Goal: Task Accomplishment & Management: Complete application form

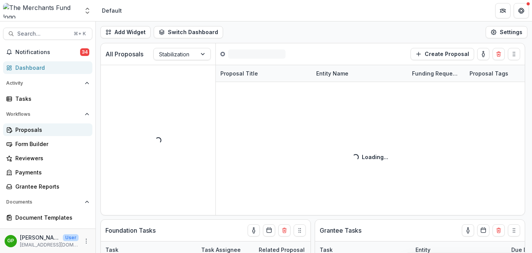
click at [19, 132] on div "Proposals" at bounding box center [50, 130] width 71 height 8
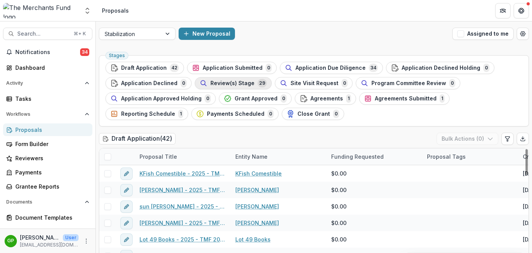
click at [239, 82] on span "Review(s) Stage" at bounding box center [233, 83] width 44 height 7
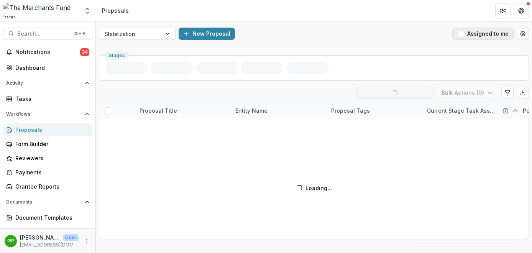
click at [463, 28] on button "Assigned to me" at bounding box center [483, 34] width 61 height 12
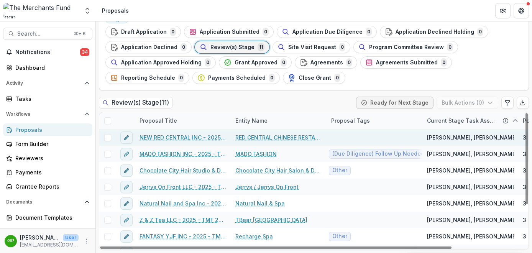
click at [178, 137] on link "NEW RED CENTRAL INC - 2025 - TMF 2025 Stabilization Grant Program" at bounding box center [183, 137] width 87 height 8
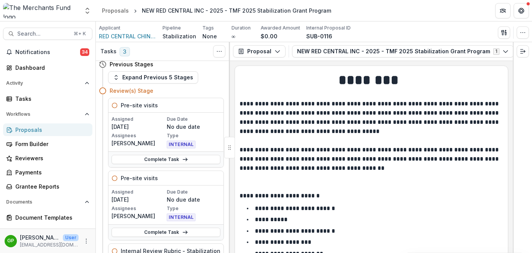
scroll to position [6, 0]
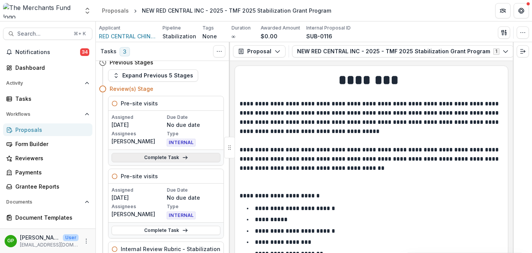
click at [172, 153] on link "Complete Task" at bounding box center [166, 157] width 109 height 9
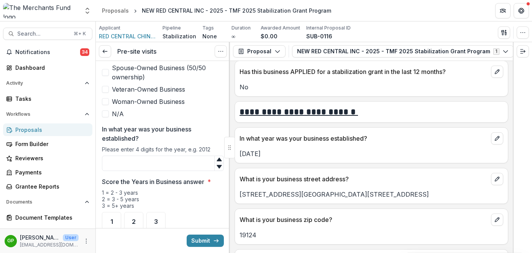
scroll to position [349, 0]
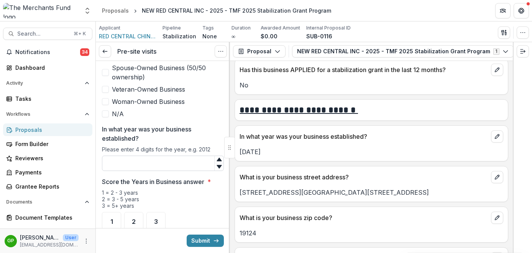
click at [159, 158] on input "In what year was your business established?" at bounding box center [163, 163] width 122 height 15
click at [134, 219] on span "2" at bounding box center [134, 222] width 4 height 6
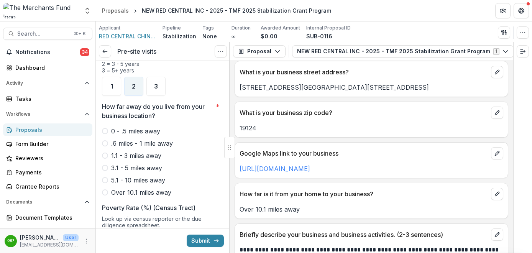
scroll to position [458, 0]
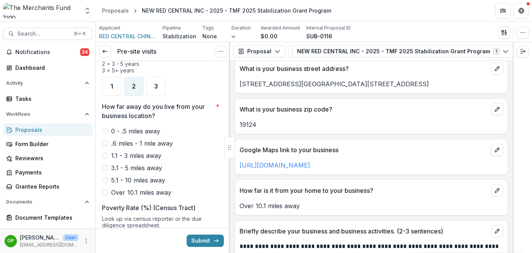
type input "****"
click at [105, 189] on span at bounding box center [105, 192] width 6 height 6
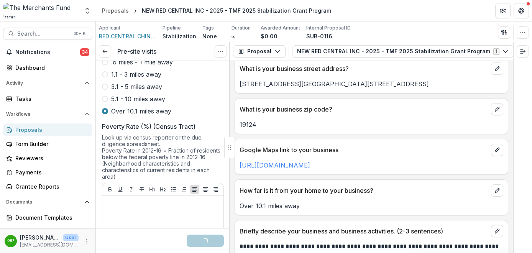
scroll to position [745, 0]
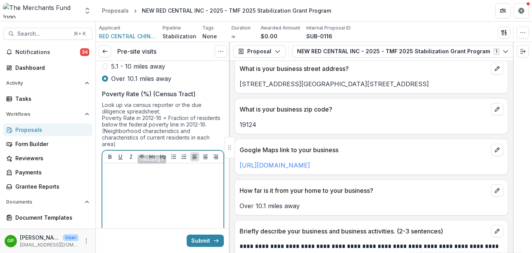
click at [142, 170] on div at bounding box center [162, 223] width 115 height 115
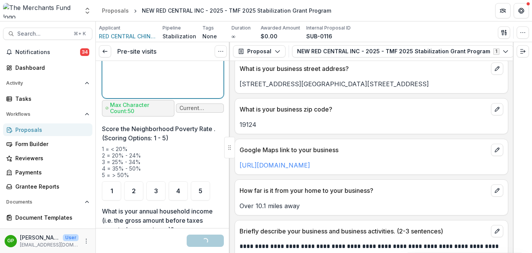
scroll to position [933, 0]
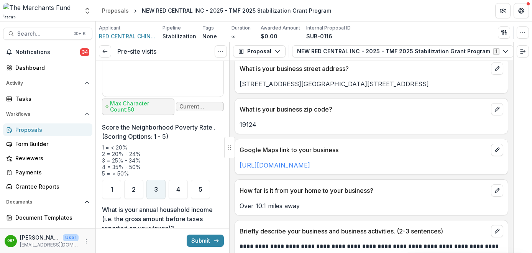
click at [160, 180] on div "3" at bounding box center [156, 189] width 19 height 19
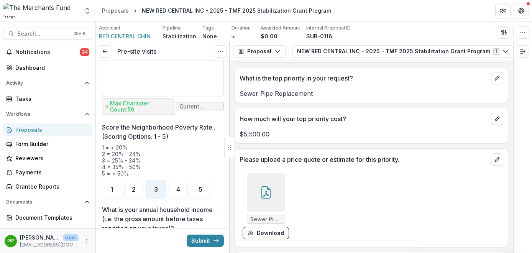
scroll to position [1680, 0]
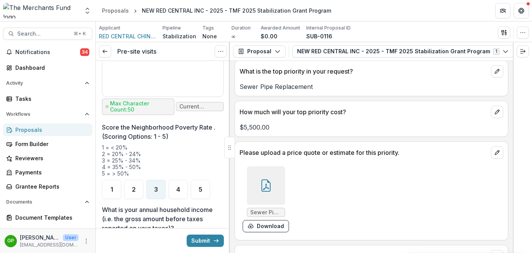
click at [264, 184] on icon at bounding box center [266, 186] width 12 height 12
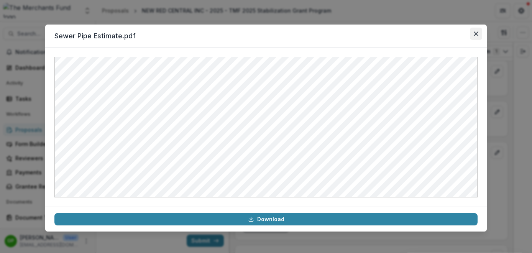
click at [474, 35] on icon "Close" at bounding box center [476, 33] width 5 height 5
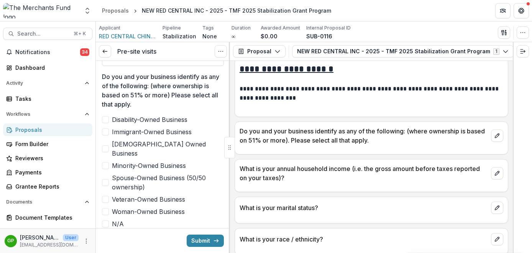
scroll to position [381, 0]
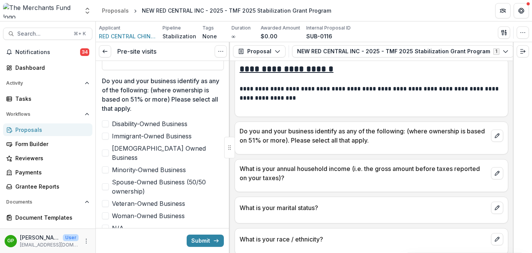
click at [108, 137] on span at bounding box center [105, 136] width 7 height 7
click at [106, 166] on span at bounding box center [105, 169] width 7 height 7
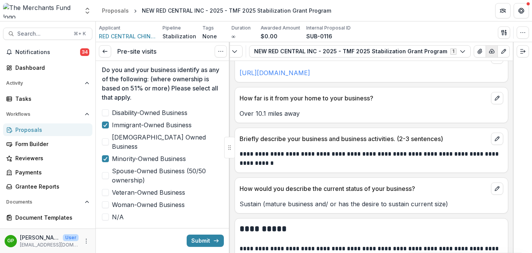
scroll to position [0, 54]
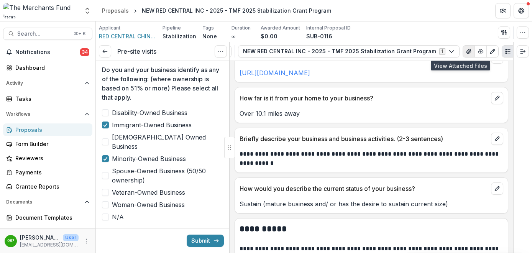
click at [467, 49] on icon "View Attached Files" at bounding box center [469, 51] width 4 height 5
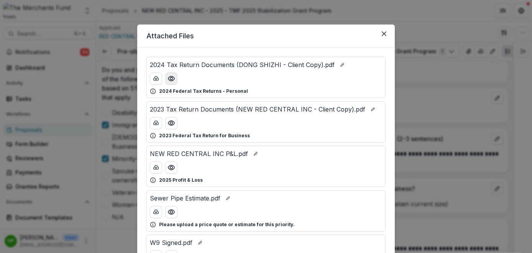
click at [172, 77] on icon "Preview 2024 Tax Return Documents (DONG SHIZHI - Client Copy).pdf" at bounding box center [171, 78] width 6 height 5
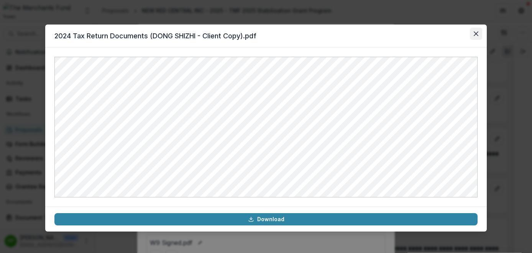
click at [476, 35] on icon "Close" at bounding box center [476, 33] width 5 height 5
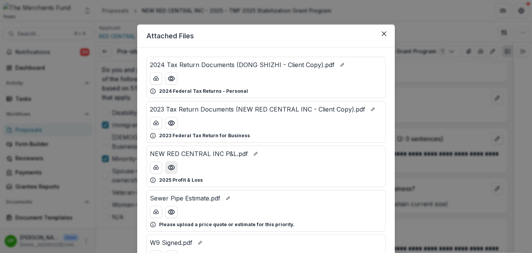
click at [171, 166] on icon "Preview NEW RED CENTRAL INC P&L.pdf" at bounding box center [171, 167] width 6 height 5
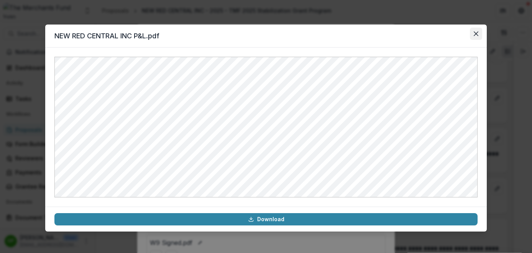
click at [475, 33] on icon "Close" at bounding box center [476, 33] width 5 height 5
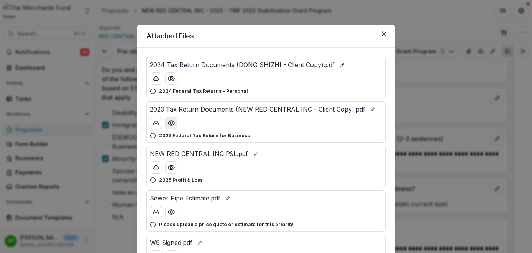
click at [171, 123] on circle "Preview 2023 Tax Return Documents (NEW RED CENTRAL INC - Client Copy).pdf" at bounding box center [171, 123] width 2 height 2
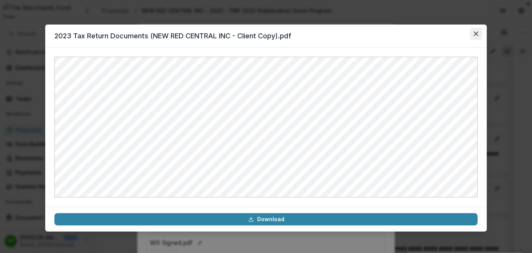
click at [477, 28] on button "Close" at bounding box center [476, 34] width 12 height 12
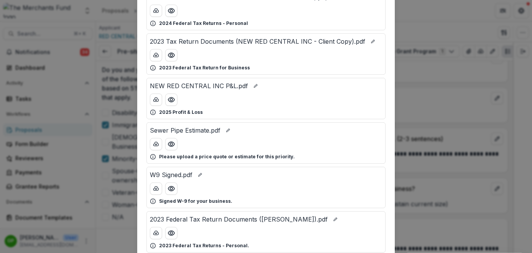
scroll to position [69, 0]
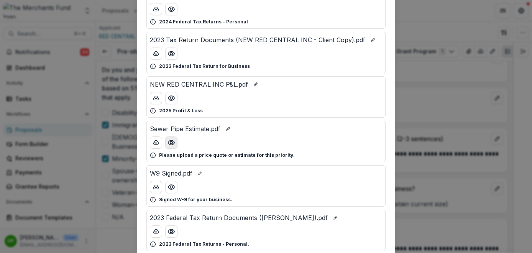
click at [171, 142] on circle "Preview Sewer Pipe Estimate.pdf" at bounding box center [171, 143] width 2 height 2
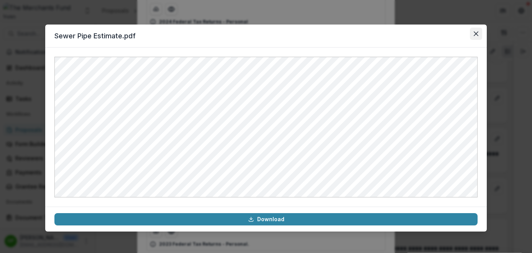
click at [476, 36] on icon "Close" at bounding box center [476, 33] width 5 height 5
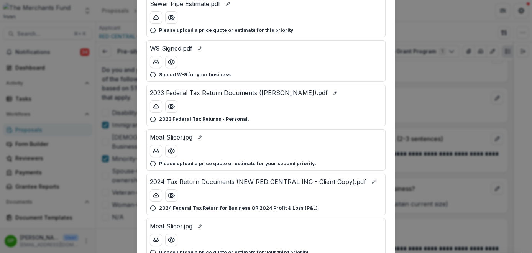
scroll to position [195, 0]
click at [172, 195] on icon "Preview 2024 Tax Return Documents (NEW RED CENTRAL INC - Client Copy).pdf" at bounding box center [172, 195] width 8 height 8
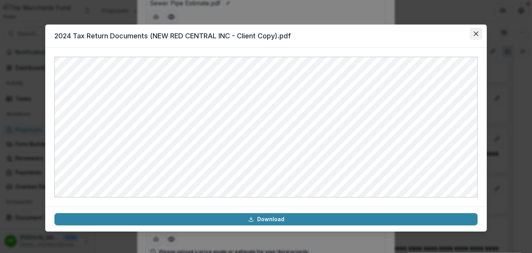
click at [478, 32] on icon "Close" at bounding box center [476, 33] width 5 height 5
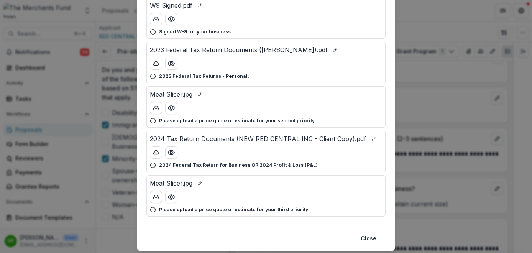
scroll to position [256, 0]
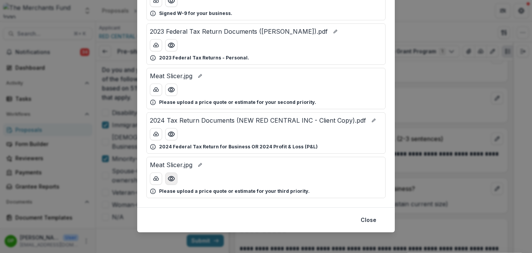
click at [173, 181] on icon "Preview Meat Slicer.jpg" at bounding box center [172, 179] width 8 height 8
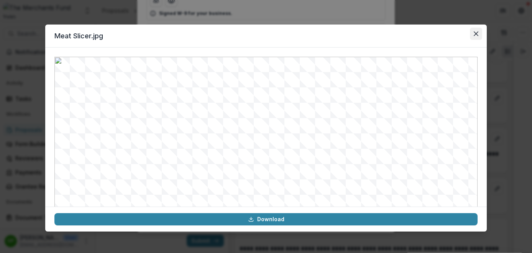
click at [478, 33] on icon "Close" at bounding box center [476, 33] width 5 height 5
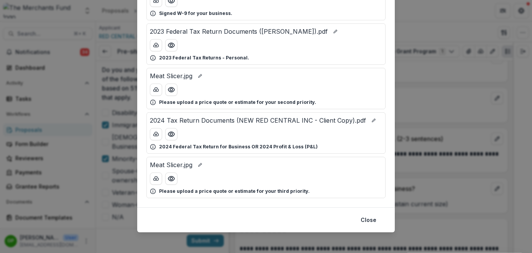
click at [414, 44] on div "Attached Files 2024 Tax Return Documents (DONG SHIZHI - Client Copy).pdf 2024 F…" at bounding box center [266, 126] width 532 height 253
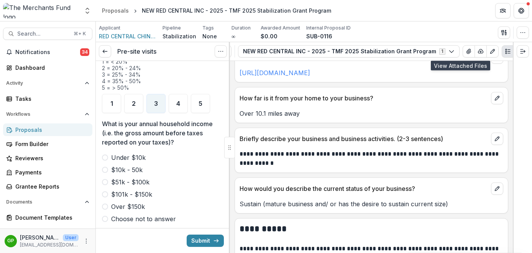
scroll to position [1020, 0]
click at [463, 48] on button "View Attached Files" at bounding box center [469, 51] width 12 height 12
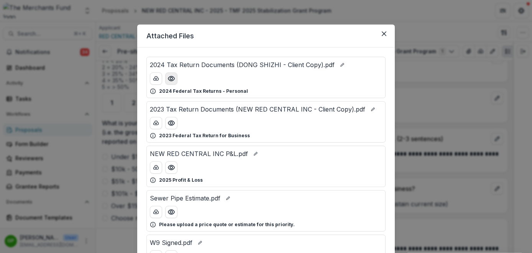
click at [171, 78] on icon "Preview 2024 Tax Return Documents (DONG SHIZHI - Client Copy).pdf" at bounding box center [172, 79] width 8 height 8
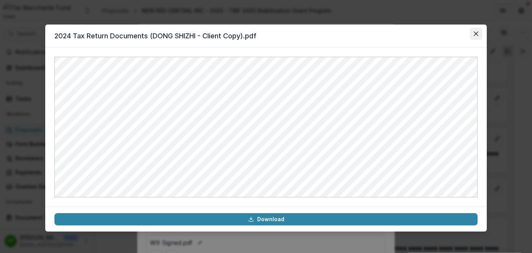
click at [478, 31] on icon "Close" at bounding box center [476, 33] width 5 height 5
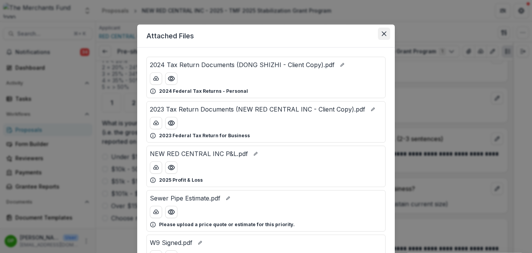
click at [385, 35] on icon "Close" at bounding box center [384, 33] width 5 height 5
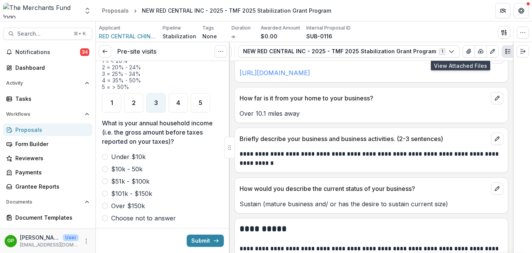
click at [109, 165] on label "$10k - 50k" at bounding box center [163, 169] width 122 height 9
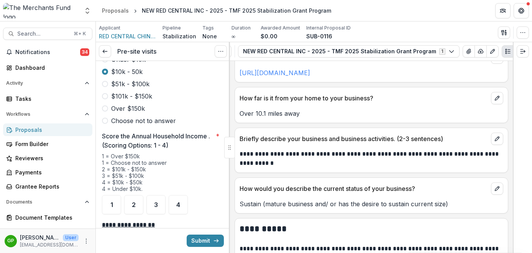
scroll to position [1120, 0]
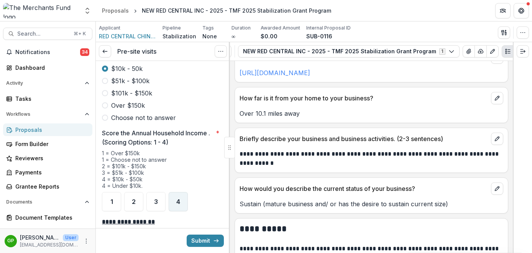
click at [175, 192] on div "4" at bounding box center [178, 201] width 19 height 19
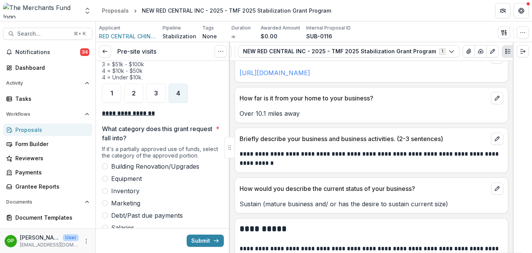
click at [106, 162] on label "Building Renovation/Upgrades" at bounding box center [163, 166] width 122 height 9
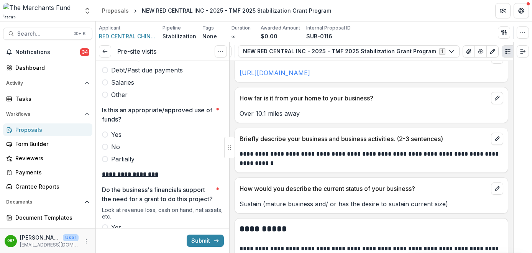
click at [106, 156] on span at bounding box center [105, 159] width 6 height 6
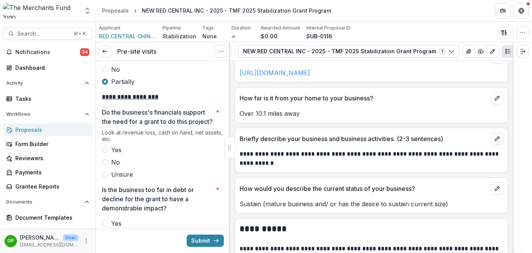
scroll to position [1469, 0]
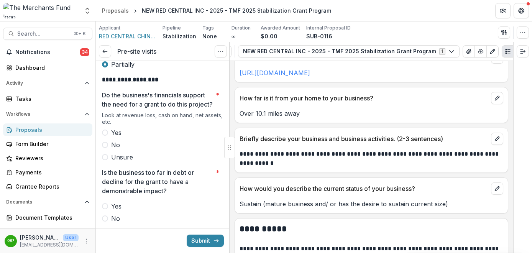
click at [105, 156] on span at bounding box center [105, 157] width 6 height 6
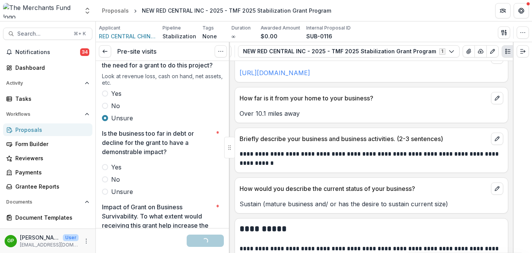
scroll to position [1509, 0]
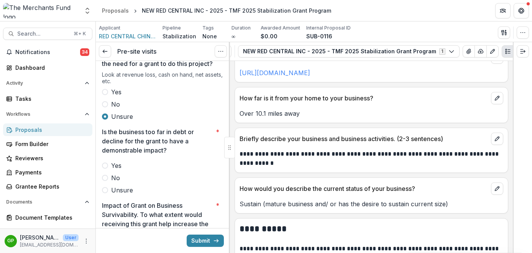
click at [105, 178] on span at bounding box center [105, 178] width 6 height 6
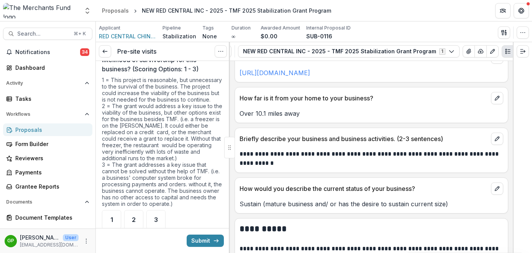
scroll to position [1703, 0]
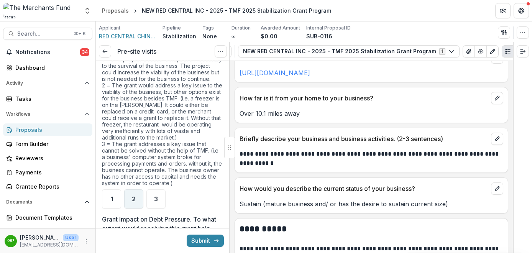
click at [132, 198] on span "2" at bounding box center [134, 199] width 4 height 6
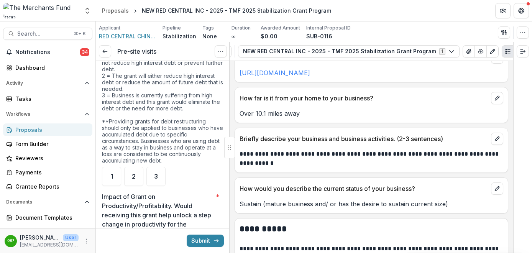
scroll to position [1945, 0]
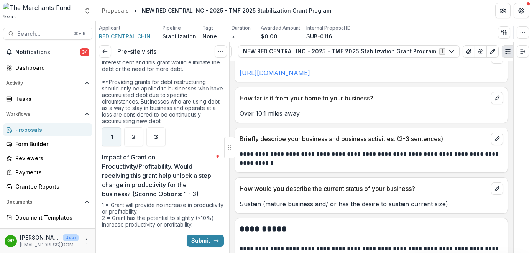
click at [110, 137] on div "1" at bounding box center [111, 136] width 19 height 19
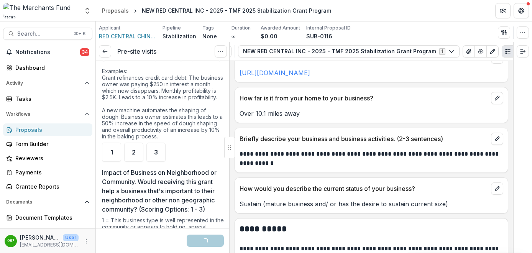
scroll to position [2163, 0]
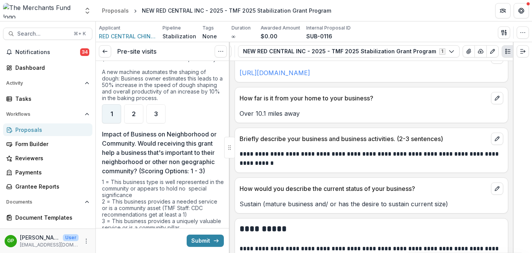
click at [116, 124] on div "1" at bounding box center [111, 113] width 19 height 19
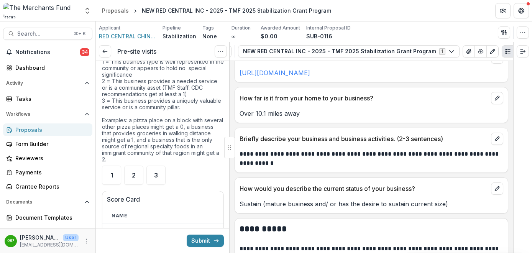
scroll to position [2292, 0]
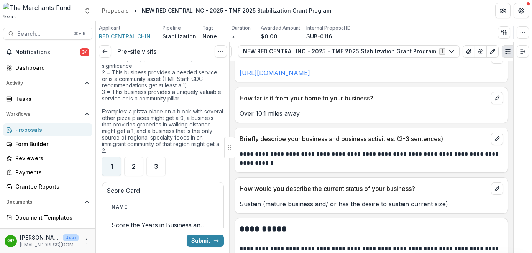
click at [108, 176] on div "1" at bounding box center [111, 166] width 19 height 19
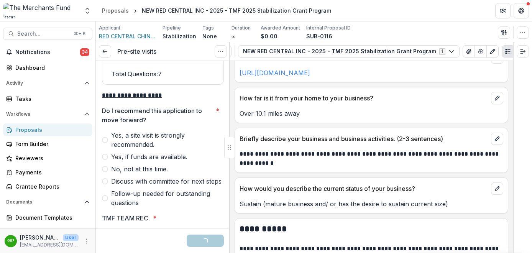
scroll to position [2608, 0]
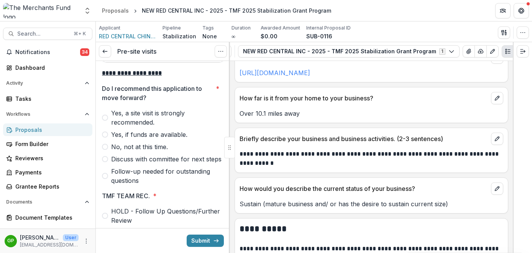
click at [105, 150] on span at bounding box center [105, 147] width 6 height 6
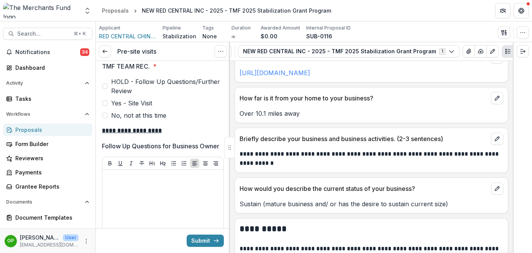
click at [105, 119] on span at bounding box center [105, 115] width 6 height 6
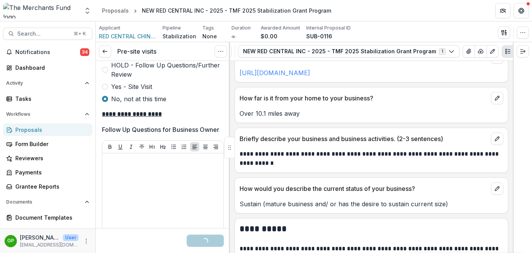
scroll to position [2833, 0]
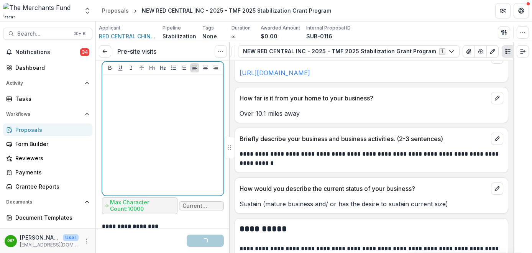
click at [138, 128] on div at bounding box center [162, 134] width 115 height 115
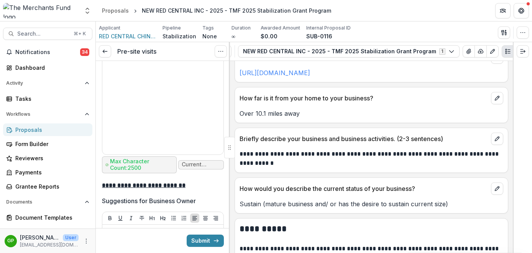
scroll to position [3030, 0]
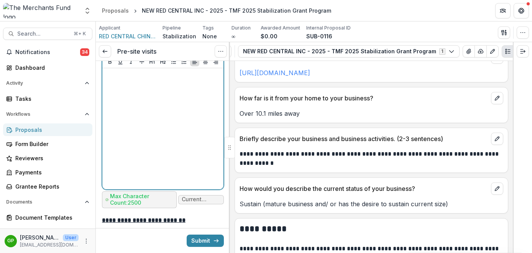
click at [120, 80] on p at bounding box center [162, 75] width 115 height 8
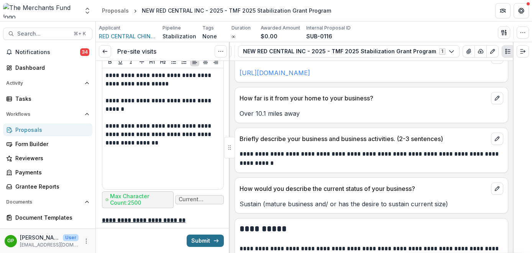
click at [208, 239] on button "Submit" at bounding box center [205, 241] width 37 height 12
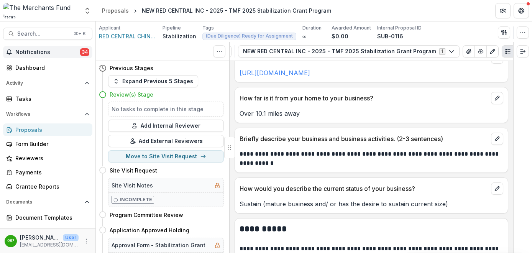
click at [54, 51] on span "Notifications" at bounding box center [47, 52] width 65 height 7
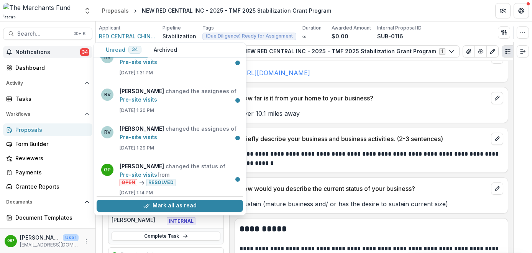
scroll to position [575, 0]
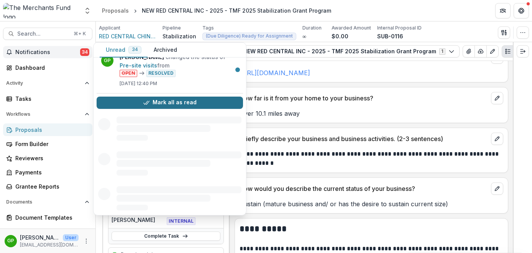
click at [179, 106] on button "Mark all as read" at bounding box center [170, 103] width 147 height 12
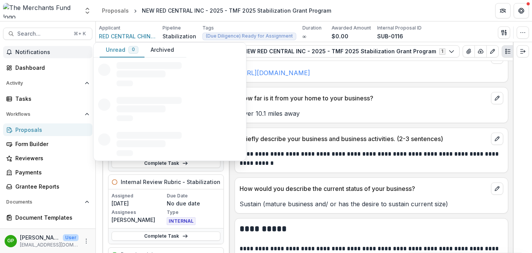
scroll to position [0, 0]
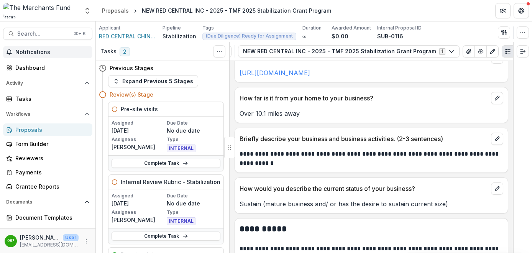
click at [229, 175] on div at bounding box center [229, 147] width 1 height 211
click at [47, 129] on div "Proposals" at bounding box center [50, 130] width 71 height 8
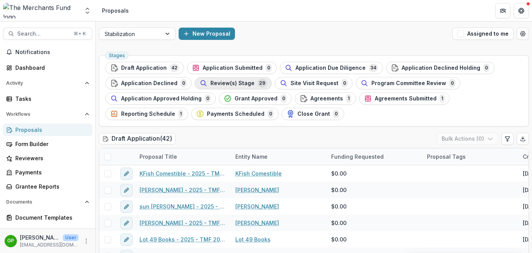
click at [236, 84] on span "Review(s) Stage" at bounding box center [233, 83] width 44 height 7
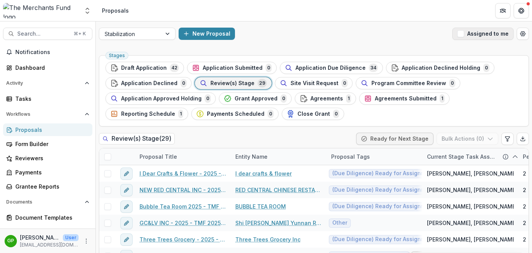
click at [463, 33] on button "Assigned to me" at bounding box center [483, 34] width 61 height 12
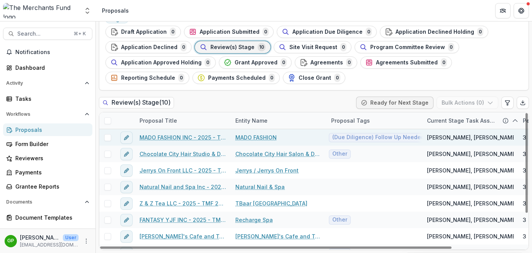
click at [165, 137] on link "MADO FASHION INC - 2025 - TMF 2025 Stabilization Grant Program" at bounding box center [183, 137] width 87 height 8
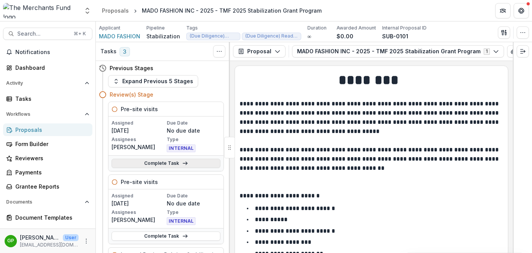
click at [174, 165] on link "Complete Task" at bounding box center [166, 163] width 109 height 9
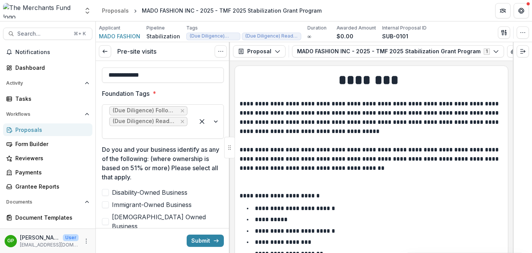
scroll to position [333, 0]
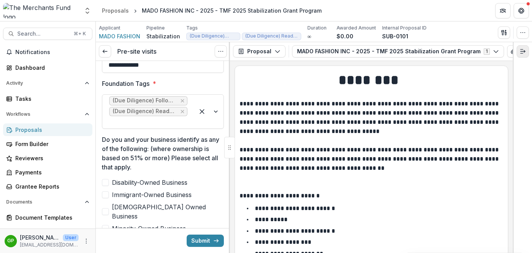
click at [519, 49] on button "Expand right" at bounding box center [523, 51] width 12 height 12
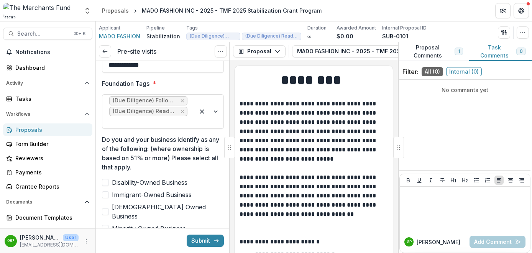
click at [430, 51] on button "Proposal Comments 1" at bounding box center [433, 51] width 71 height 19
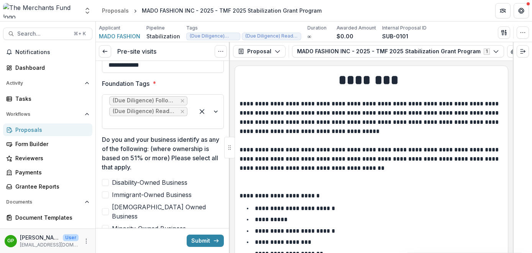
scroll to position [343, 0]
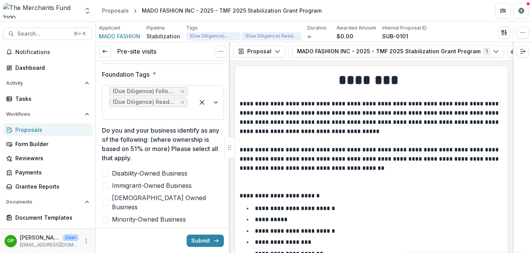
drag, startPoint x: 398, startPoint y: 147, endPoint x: 155, endPoint y: 2, distance: 283.1
